Goal: Information Seeking & Learning: Learn about a topic

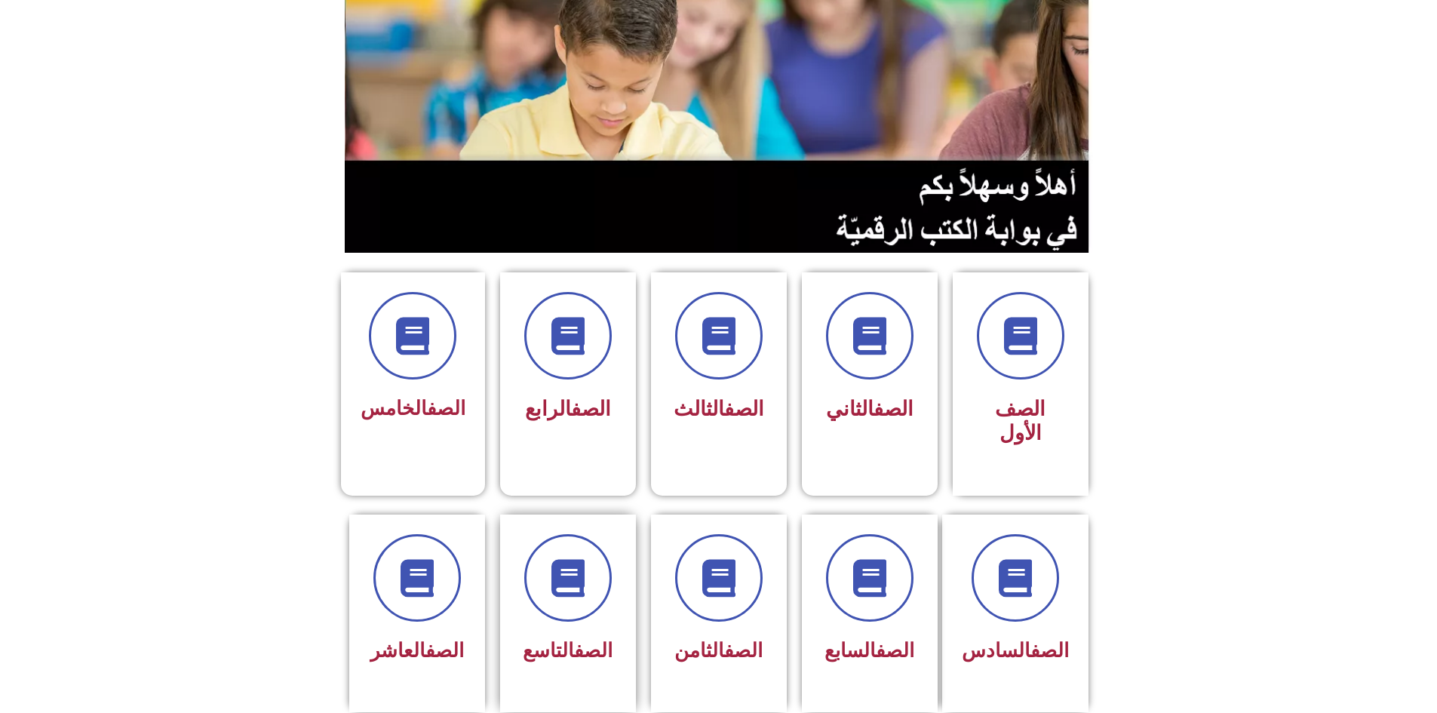
scroll to position [226, 0]
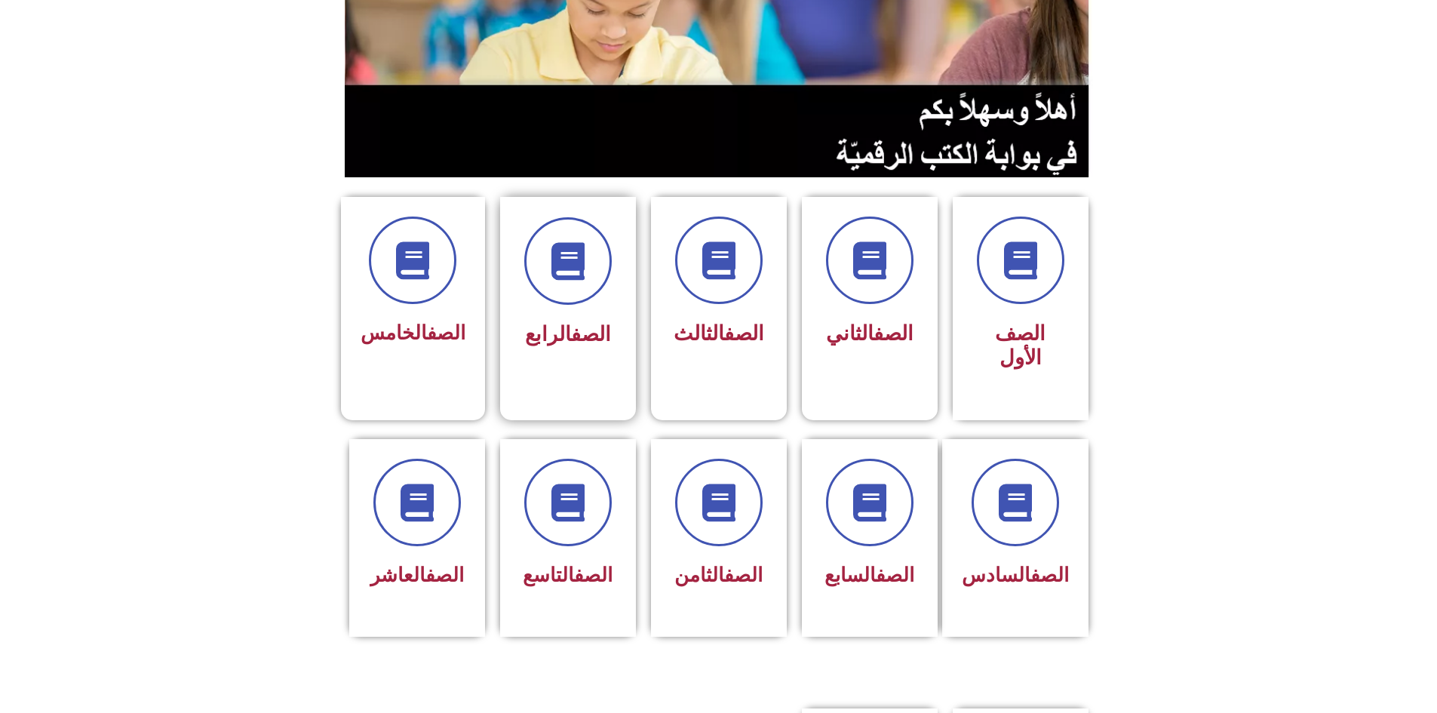
click at [561, 349] on div "الصف الرابع" at bounding box center [568, 297] width 136 height 200
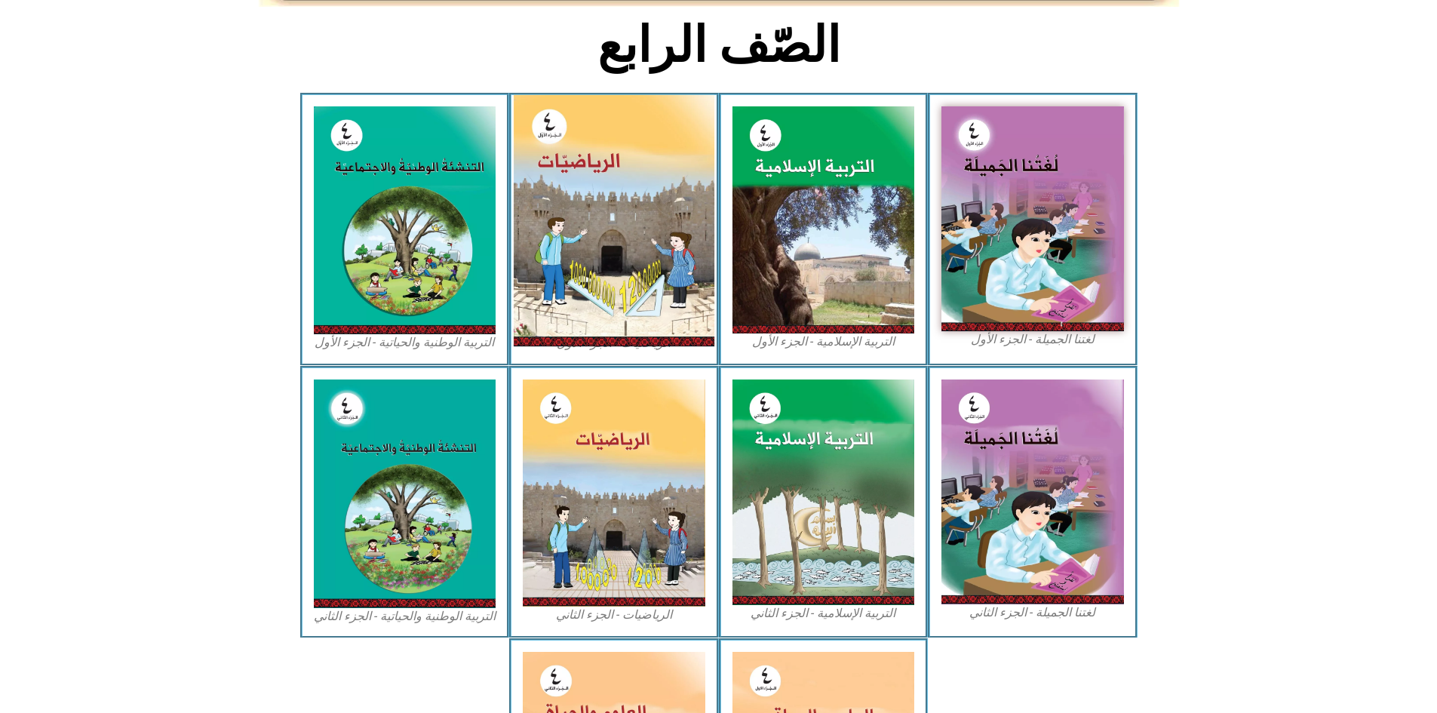
scroll to position [377, 0]
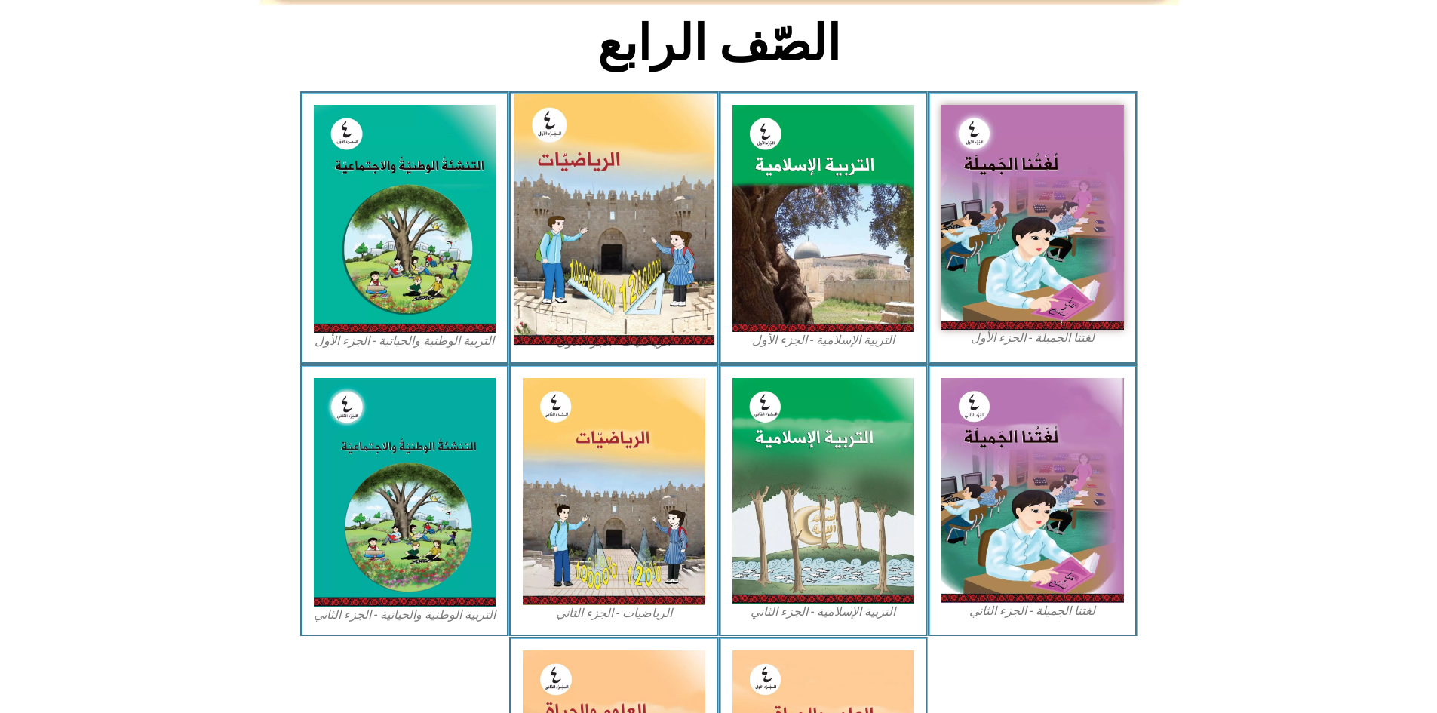
click at [623, 210] on img at bounding box center [614, 219] width 201 height 251
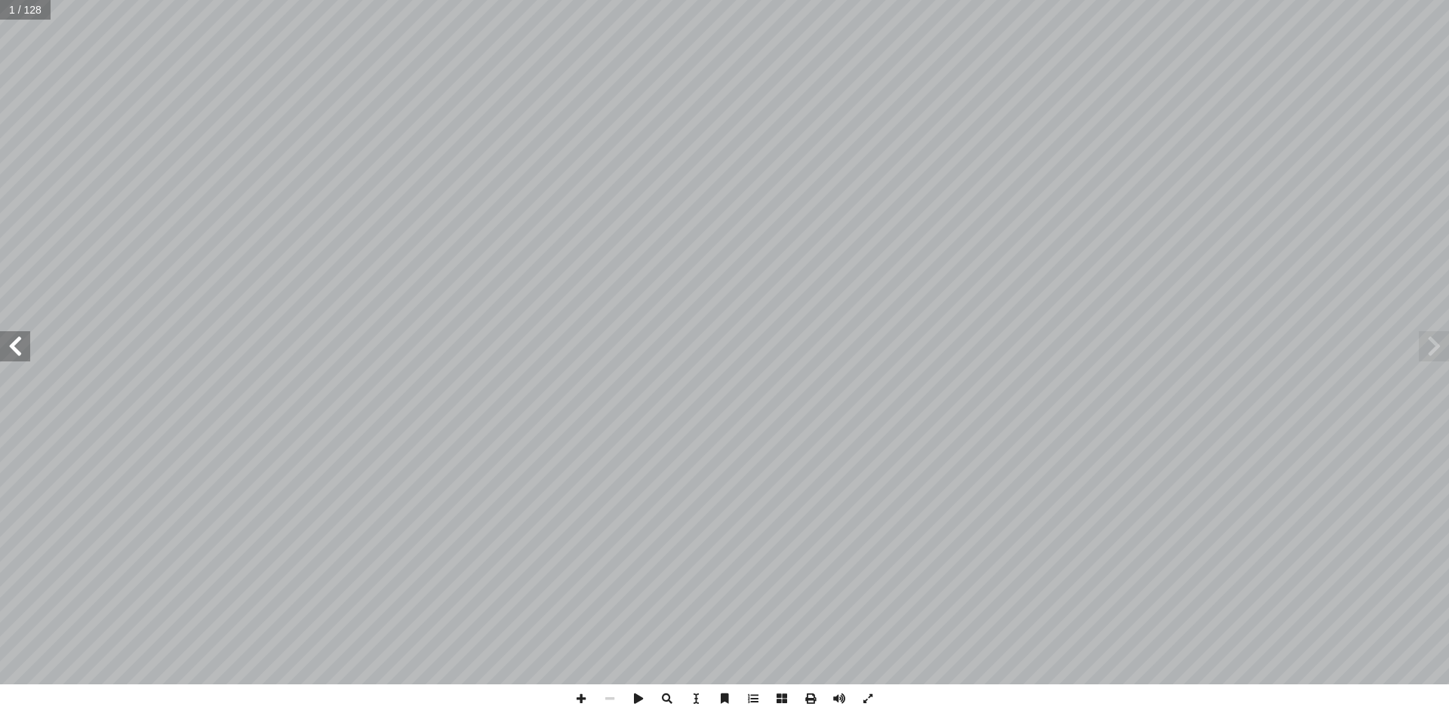
click at [5, 348] on span at bounding box center [15, 346] width 30 height 30
click at [6, 346] on span at bounding box center [15, 346] width 30 height 30
click at [8, 346] on span at bounding box center [15, 346] width 30 height 30
click at [10, 346] on span at bounding box center [15, 346] width 30 height 30
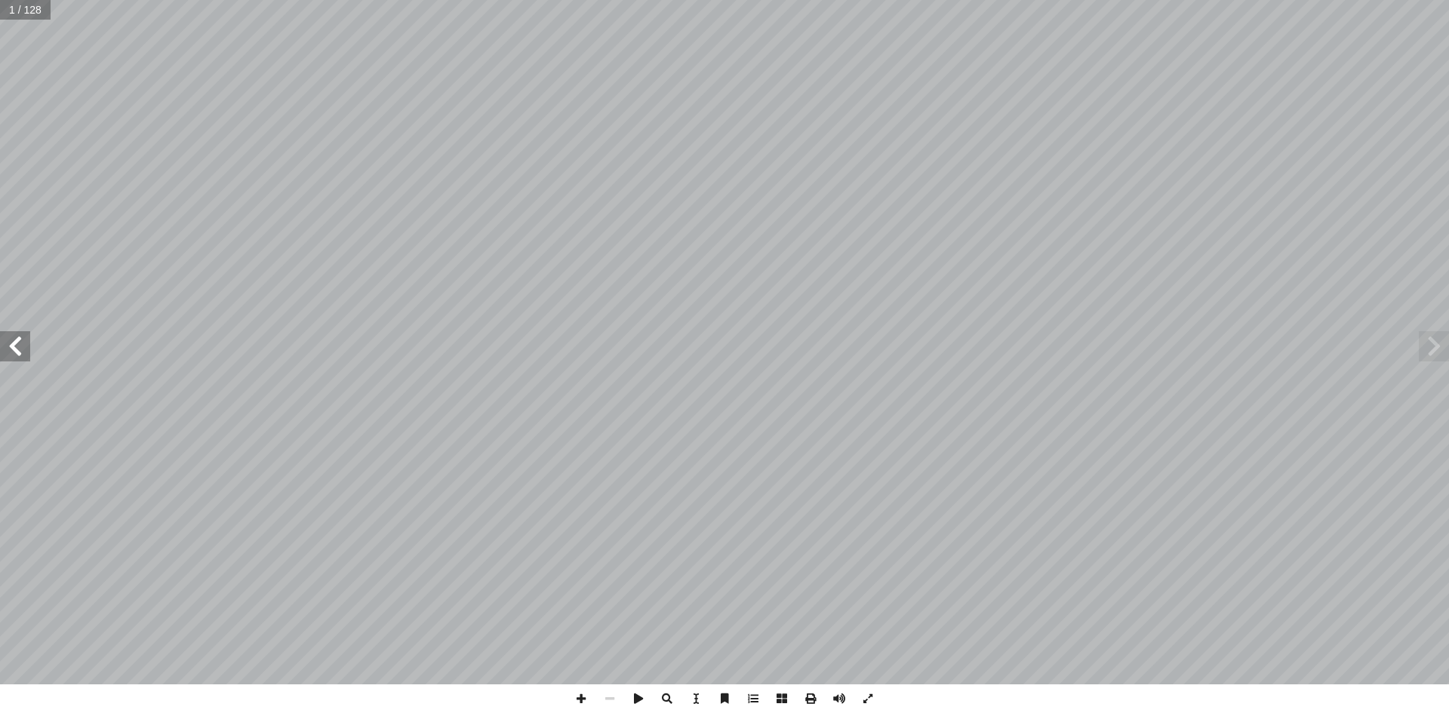
click at [10, 346] on span at bounding box center [15, 346] width 30 height 30
click at [10, 341] on span at bounding box center [15, 346] width 30 height 30
click at [12, 335] on span at bounding box center [15, 346] width 30 height 30
click at [13, 334] on span at bounding box center [15, 346] width 30 height 30
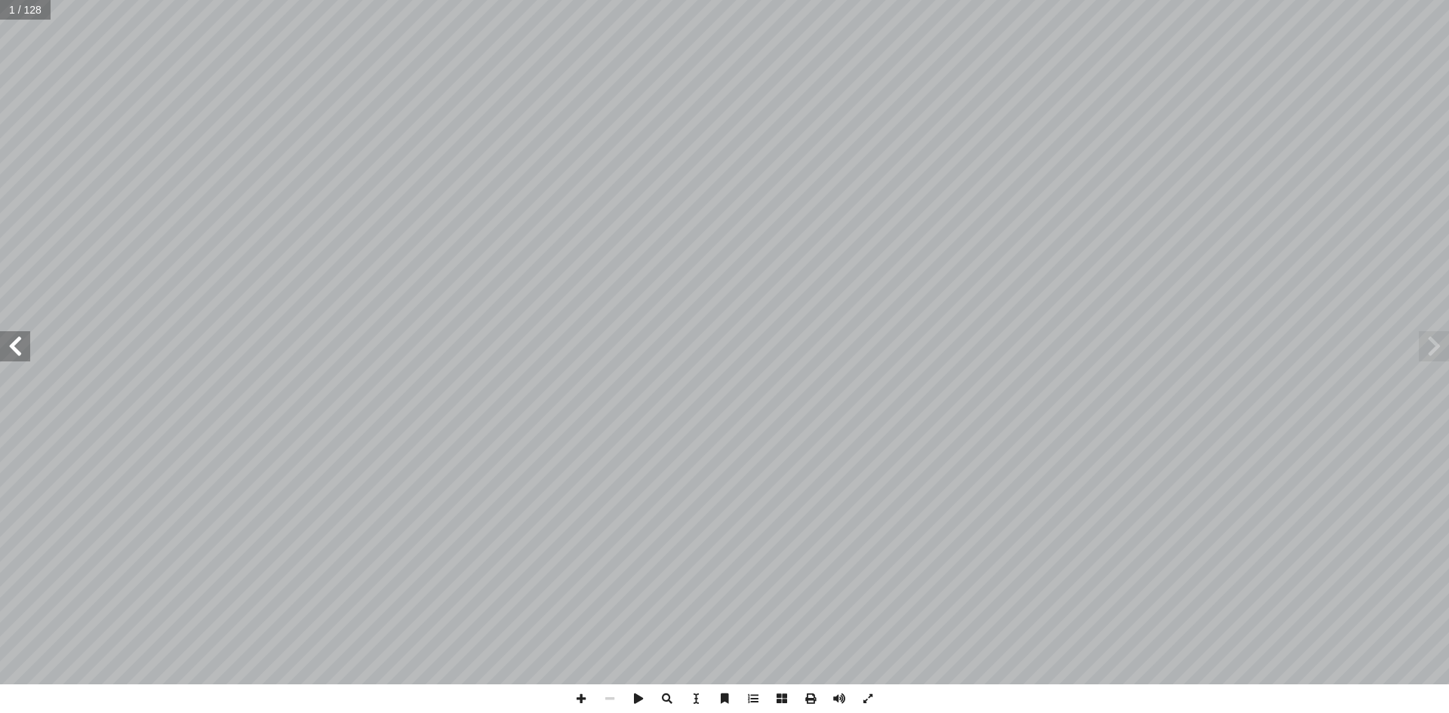
click at [13, 334] on span at bounding box center [15, 346] width 30 height 30
click at [621, 697] on span at bounding box center [609, 698] width 29 height 29
click at [0, 355] on span at bounding box center [15, 346] width 30 height 30
click at [1, 355] on span at bounding box center [15, 346] width 30 height 30
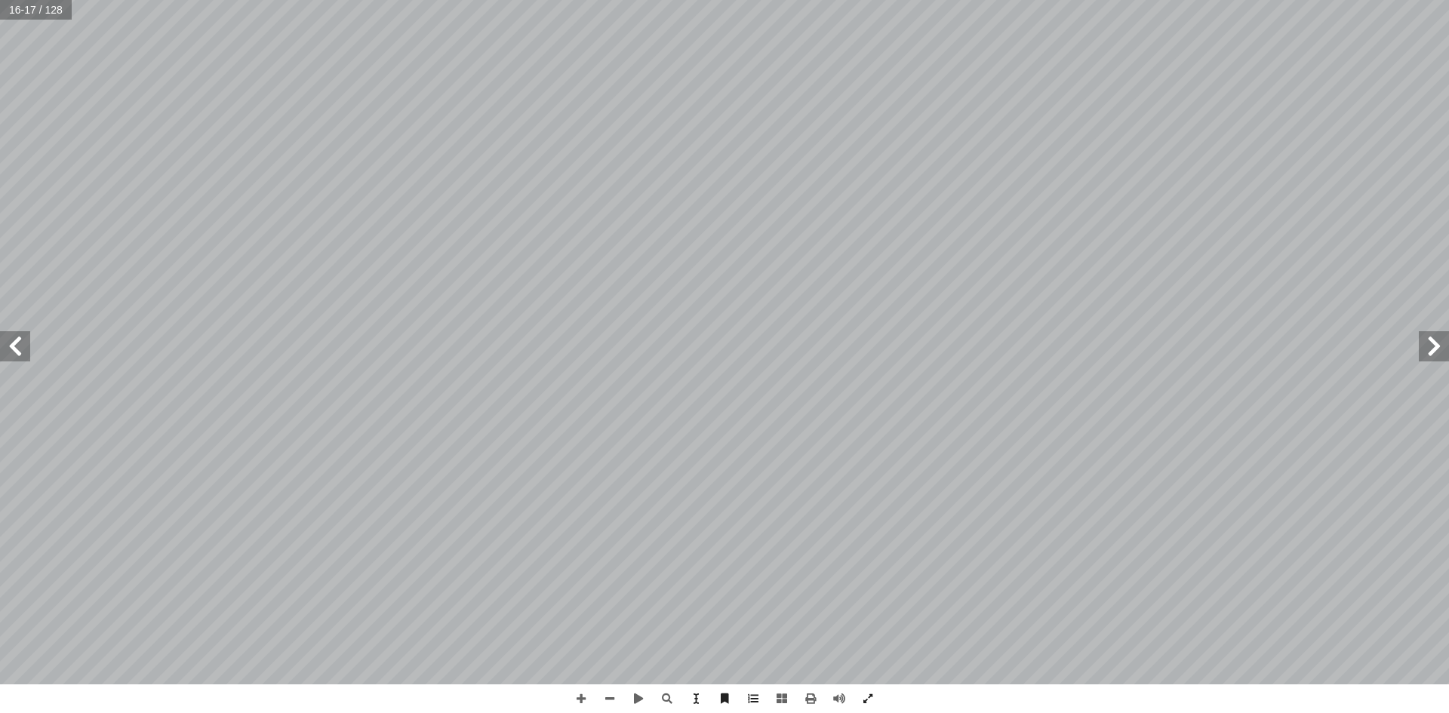
click at [8, 354] on span at bounding box center [15, 346] width 30 height 30
click at [9, 354] on span at bounding box center [15, 346] width 30 height 30
click at [10, 353] on span at bounding box center [15, 346] width 30 height 30
click at [11, 352] on span at bounding box center [15, 346] width 30 height 30
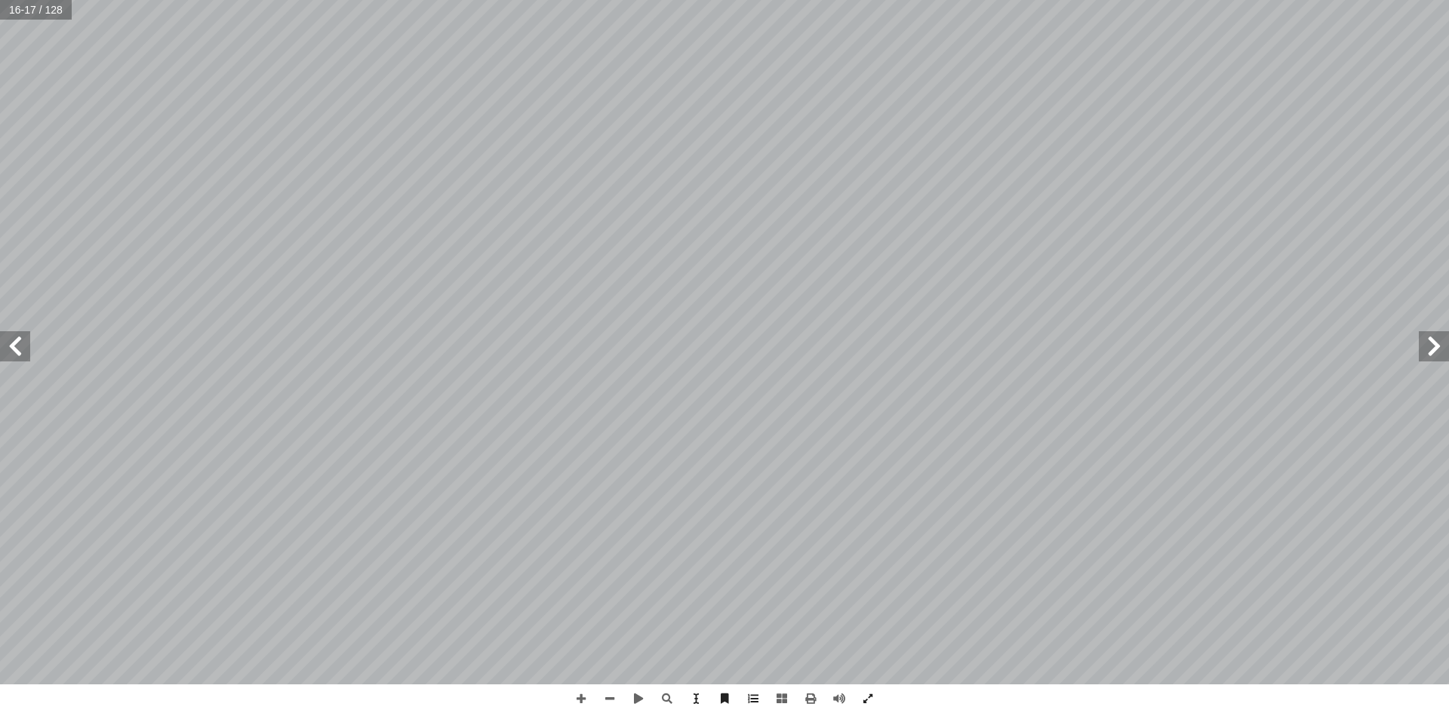
click at [11, 352] on span at bounding box center [15, 346] width 30 height 30
click at [15, 357] on span at bounding box center [15, 346] width 30 height 30
click at [17, 357] on span at bounding box center [15, 346] width 30 height 30
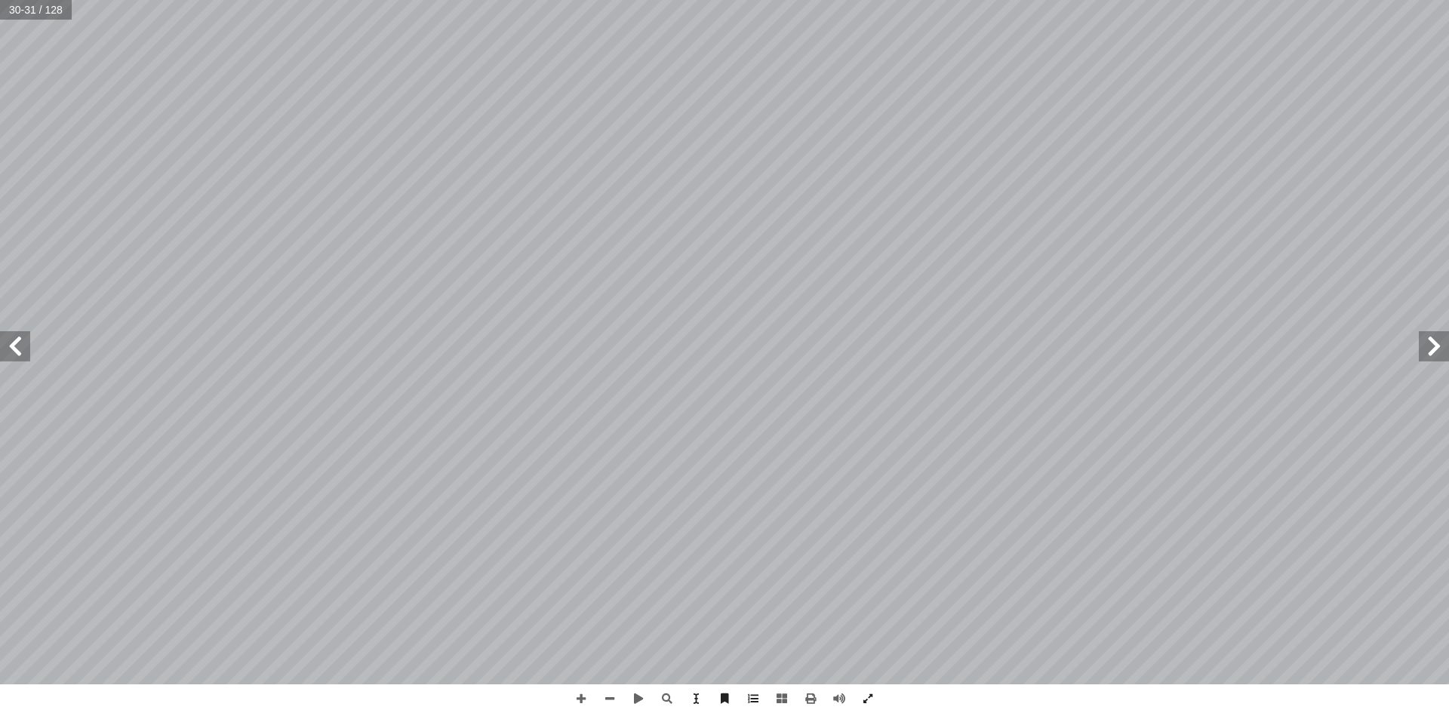
click at [17, 357] on span at bounding box center [15, 346] width 30 height 30
click at [576, 699] on span at bounding box center [581, 698] width 29 height 29
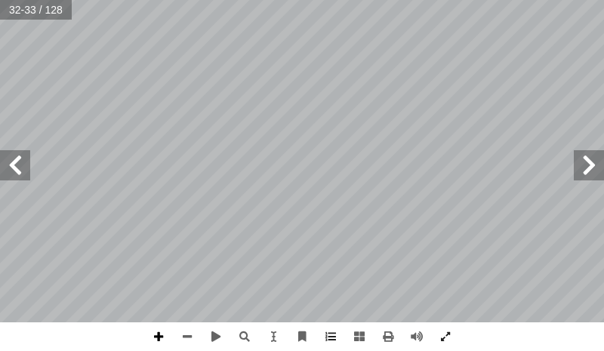
click at [158, 334] on span at bounding box center [158, 336] width 29 height 29
